Goal: Task Accomplishment & Management: Complete application form

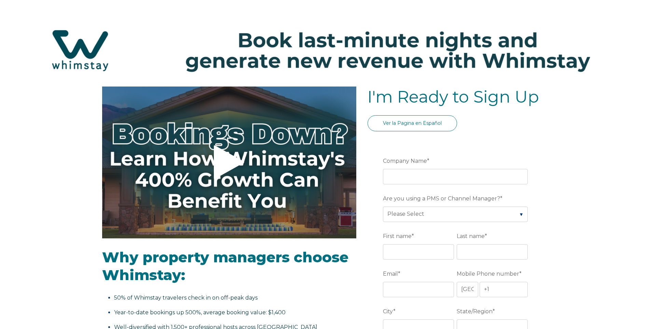
select select "US"
select select "Standard"
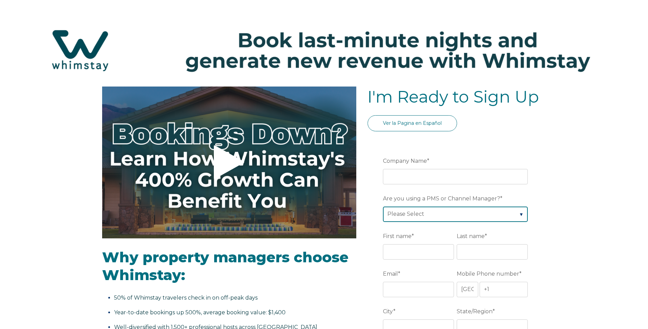
click at [504, 211] on select "Please Select Barefoot BookingPal Boost Brightside CiiRUS Escapia Guesty Hostaw…" at bounding box center [455, 213] width 145 height 15
select select "Hostaway"
click at [383, 206] on select "Please Select Barefoot BookingPal Boost Brightside CiiRUS Escapia Guesty Hostaw…" at bounding box center [455, 213] width 145 height 15
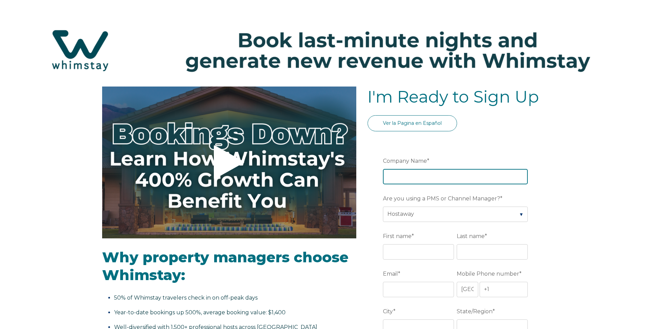
click at [428, 177] on input "Company Name *" at bounding box center [455, 176] width 145 height 15
type input "IDILIQ HOTELS AND RESORTS"
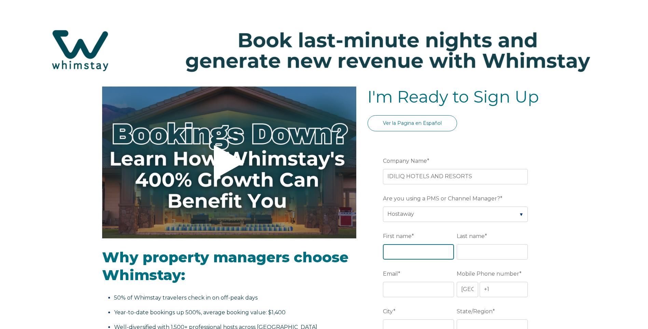
type input "[PERSON_NAME]"
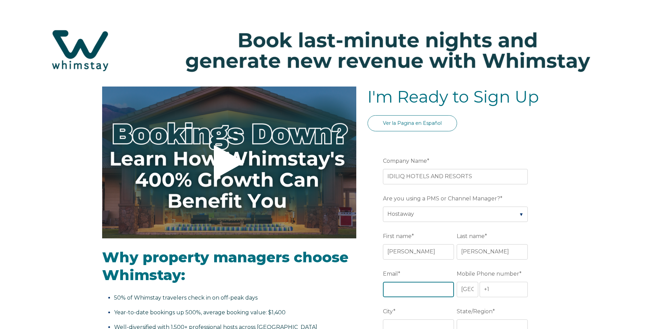
type input "[PERSON_NAME][EMAIL_ADDRESS][PERSON_NAME][DOMAIN_NAME]"
type input "Kissimmee"
type input "FL"
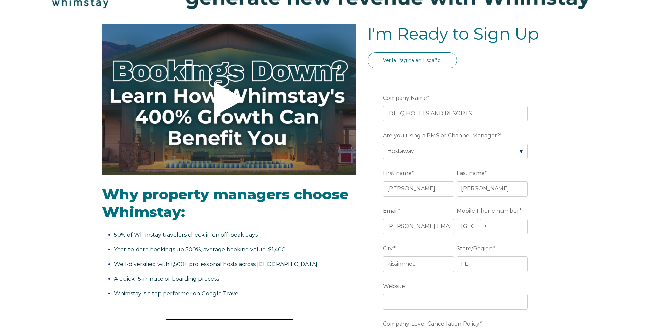
scroll to position [68, 0]
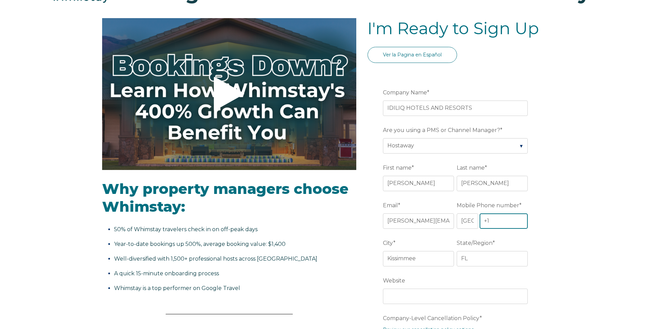
click at [502, 222] on input "+1" at bounding box center [504, 220] width 49 height 15
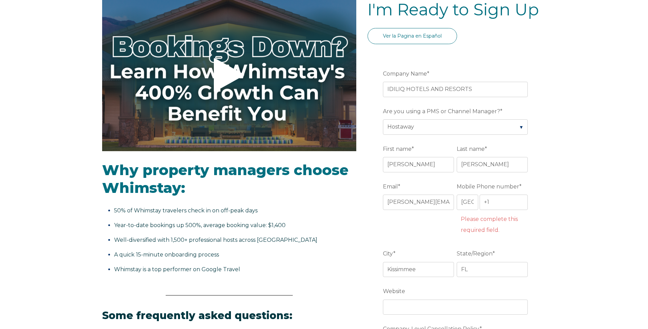
scroll to position [171, 0]
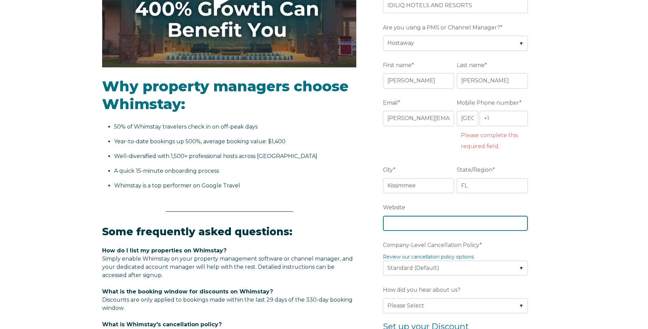
click at [443, 227] on input "Website" at bounding box center [455, 223] width 145 height 15
type input "[DOMAIN_NAME]"
click at [587, 239] on div "Video player - SSOB Pitch Vid Thumbnail - Click to play video Why property mana…" at bounding box center [324, 256] width 648 height 680
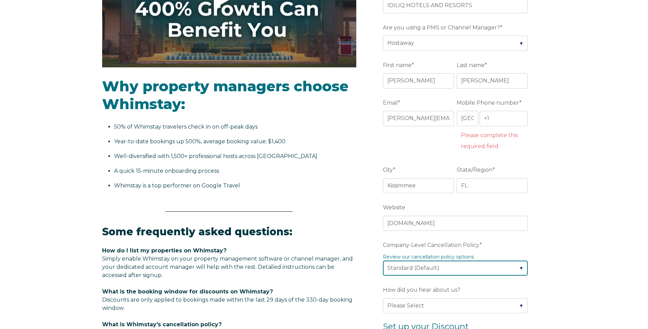
click at [522, 265] on select "Please Select Partial Standard (Default) Moderate Strict" at bounding box center [455, 267] width 145 height 15
click at [555, 265] on div "Video player - SSOB Pitch Vid Thumbnail - Click to play video Why property mana…" at bounding box center [324, 256] width 648 height 680
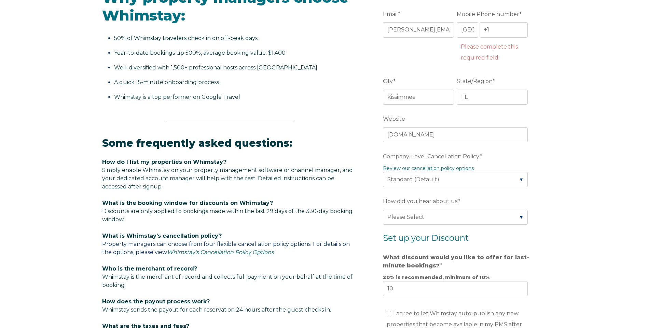
scroll to position [273, 0]
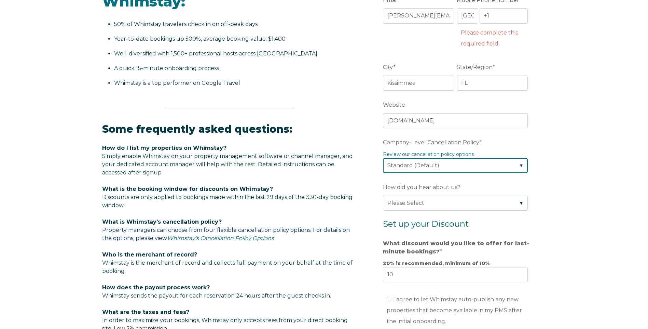
click at [516, 164] on select "Please Select Partial Standard (Default) Moderate Strict" at bounding box center [455, 165] width 145 height 15
select select "Moderate"
click at [383, 158] on select "Please Select Partial Standard (Default) Moderate Strict" at bounding box center [455, 165] width 145 height 15
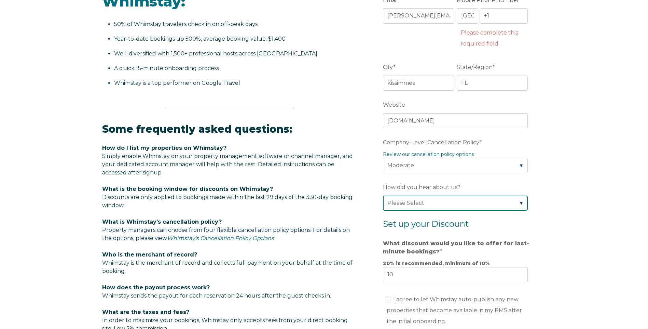
click at [521, 200] on select "Please Select Found Whimstay through a Google search Direct outreach from a Whi…" at bounding box center [455, 202] width 145 height 15
select select "Google Search"
click at [383, 195] on select "Please Select Found Whimstay through a Google search Direct outreach from a Whi…" at bounding box center [455, 202] width 145 height 15
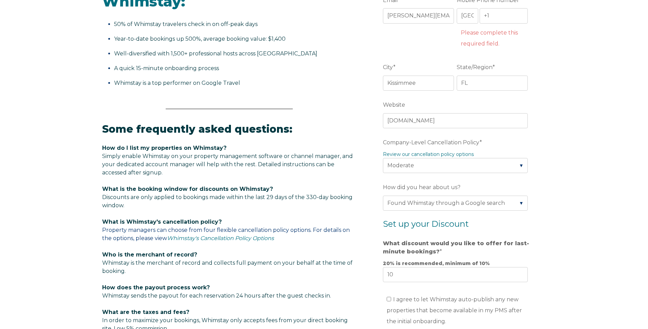
click at [555, 224] on div "Video player - SSOB Pitch Vid Thumbnail - Click to play video Why property mana…" at bounding box center [324, 153] width 648 height 680
drag, startPoint x: 413, startPoint y: 277, endPoint x: 376, endPoint y: 276, distance: 36.9
click at [376, 276] on form "Company Name * IDILIQ HOTELS AND RESORTS Are you using a PMS or Channel Manager…" at bounding box center [457, 166] width 178 height 600
type input "20"
click at [587, 283] on div "Video player - SSOB Pitch Vid Thumbnail - Click to play video Why property mana…" at bounding box center [324, 153] width 648 height 680
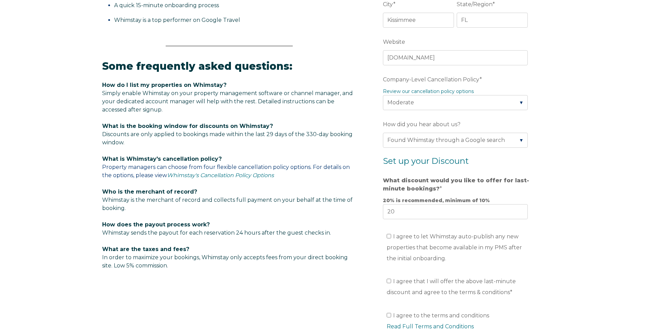
scroll to position [342, 0]
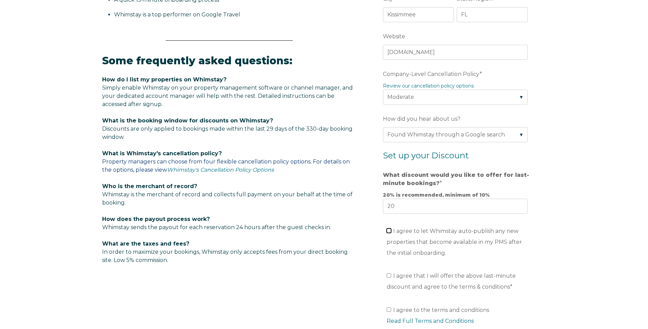
click at [390, 231] on input "I agree to let Whimstay auto-publish any new properties that become available i…" at bounding box center [389, 230] width 4 height 4
checkbox input "true"
click at [389, 275] on input "I agree that I will offer the above last-minute discount and agree to the terms…" at bounding box center [389, 275] width 4 height 4
checkbox input "true"
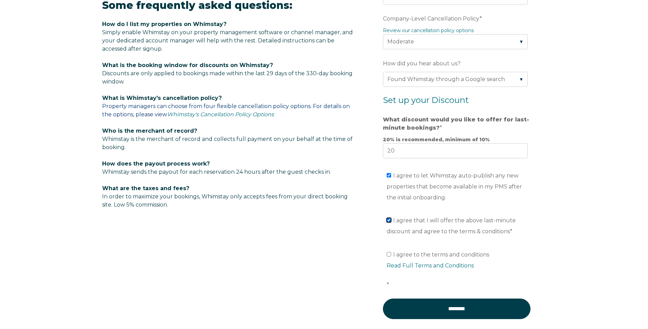
scroll to position [410, 0]
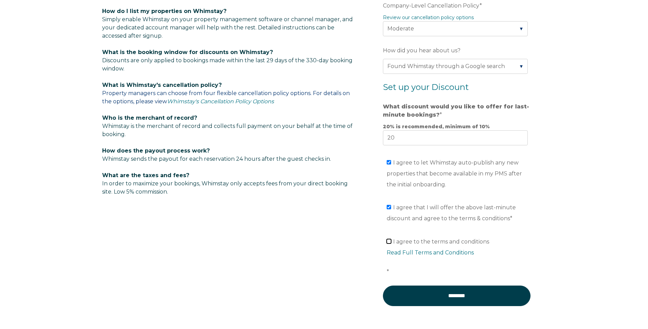
click at [391, 243] on input "I agree to the terms and conditions Read Full Terms and Conditions *" at bounding box center [389, 241] width 4 height 4
checkbox input "true"
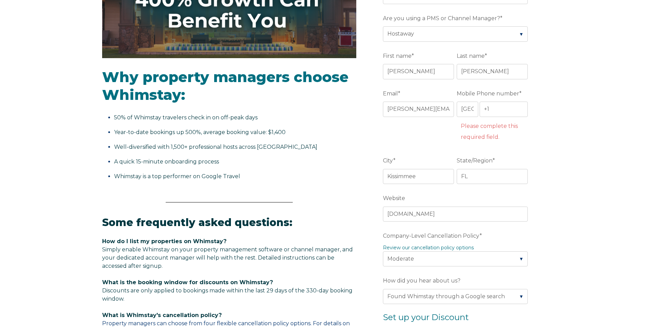
scroll to position [171, 0]
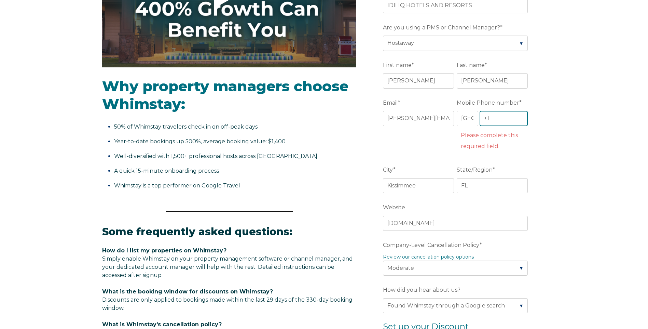
click at [502, 119] on input "+1" at bounding box center [504, 118] width 49 height 15
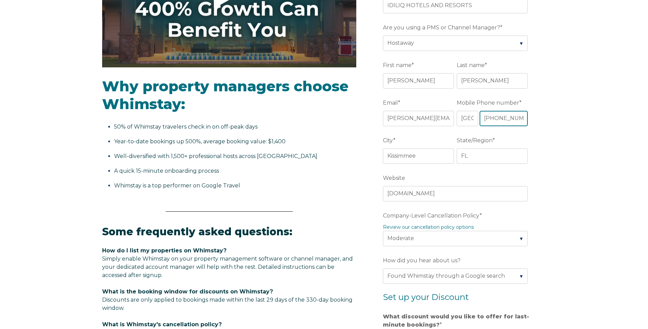
scroll to position [0, 1]
type input "[PHONE_NUMBER]"
click at [547, 118] on div "Video player - SSOB Pitch Vid Thumbnail - Click to play video Why property mana…" at bounding box center [324, 241] width 648 height 651
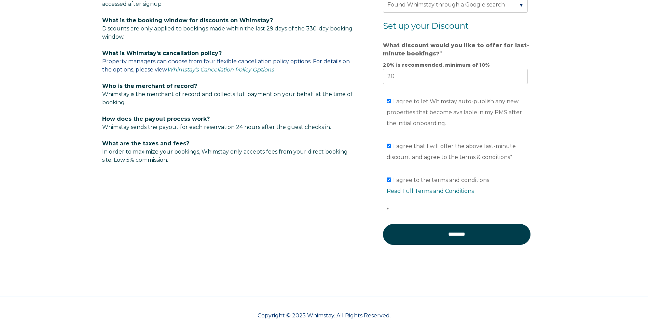
scroll to position [449, 0]
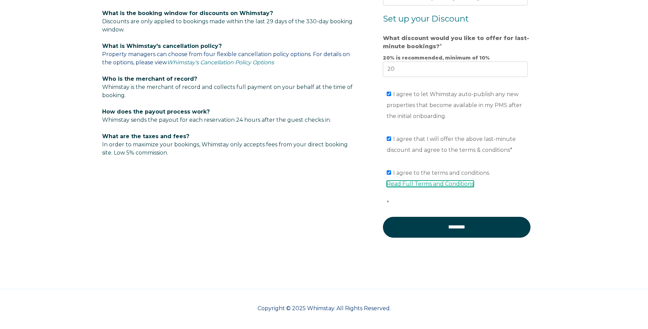
click at [451, 185] on link "Read Full Terms and Conditions" at bounding box center [430, 183] width 87 height 6
